Goal: Information Seeking & Learning: Learn about a topic

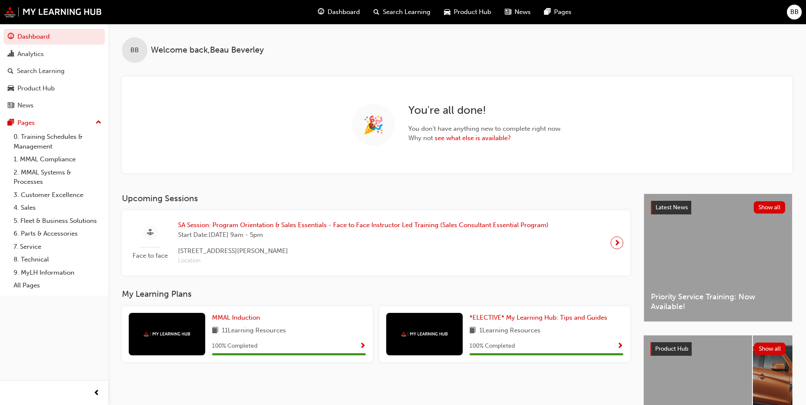
click at [401, 14] on span "Search Learning" at bounding box center [407, 12] width 48 height 10
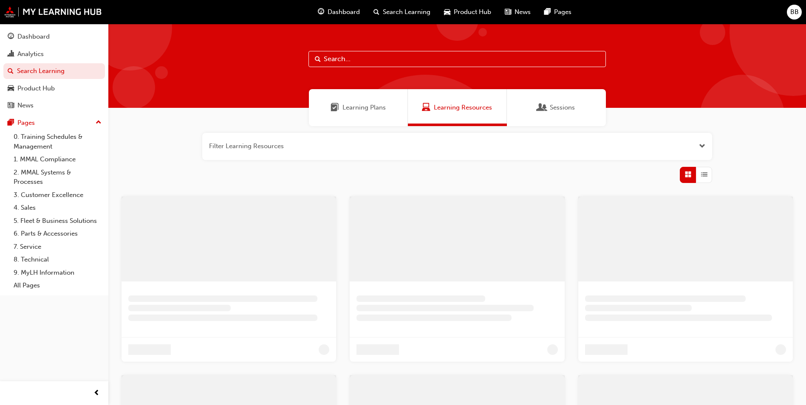
click at [335, 60] on input "text" at bounding box center [456, 59] width 297 height 16
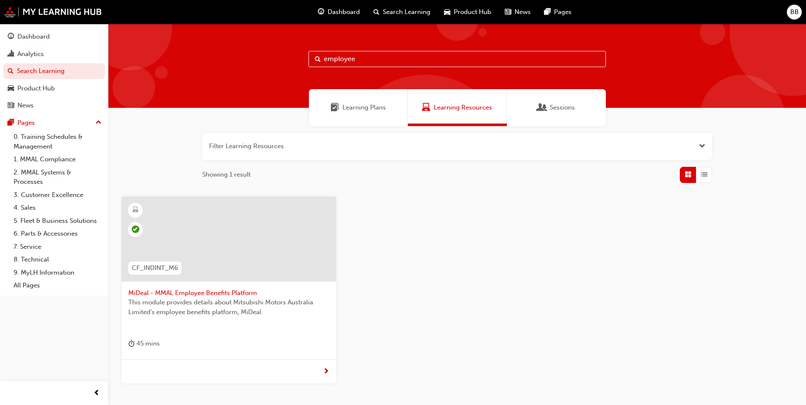
type input "employee"
